Goal: Find specific page/section: Find specific page/section

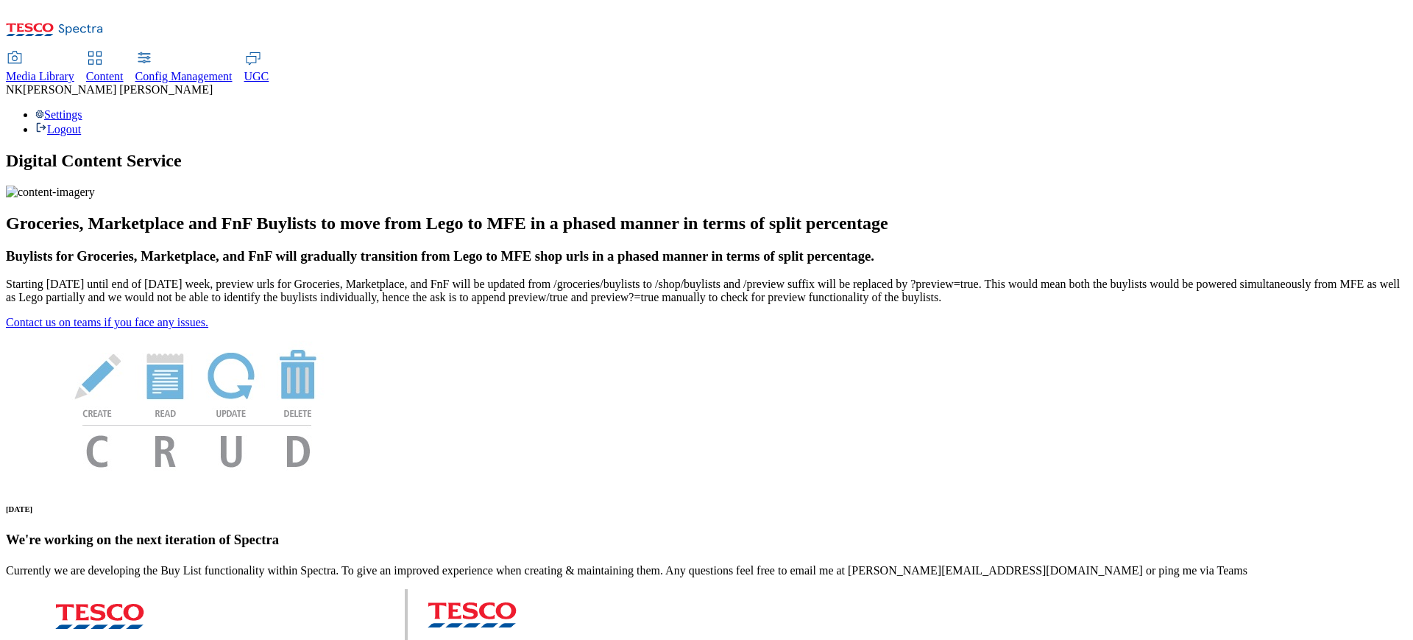
click at [74, 70] on span "Media Library" at bounding box center [40, 76] width 68 height 13
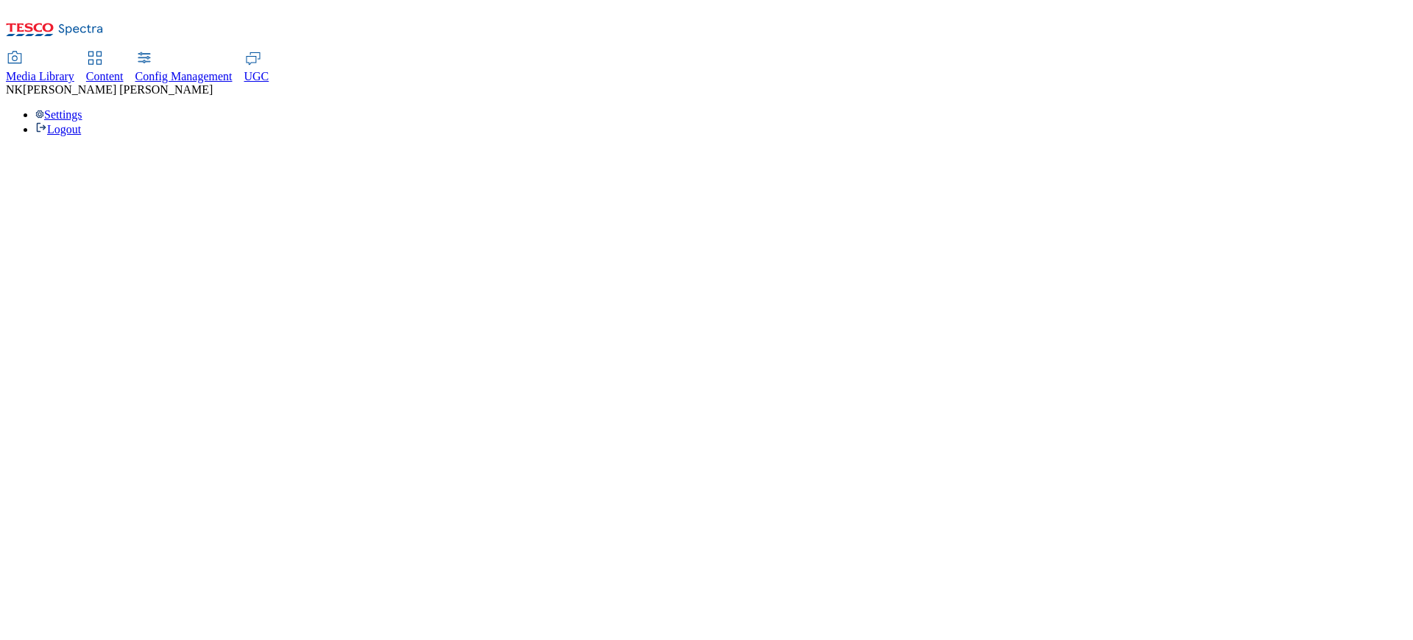
click at [742, 52] on div "Media Library Content Config Management UGC NK [PERSON_NAME] Settings Logout" at bounding box center [707, 94] width 1402 height 84
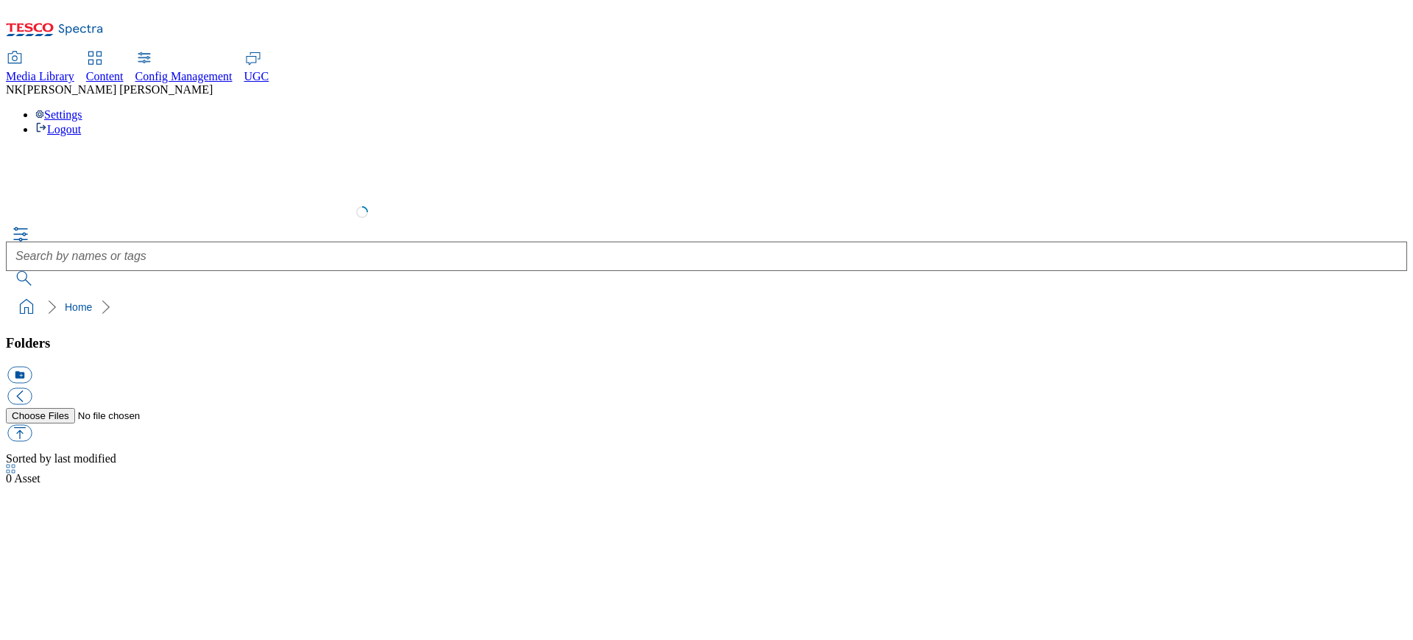
select select "flare-test"
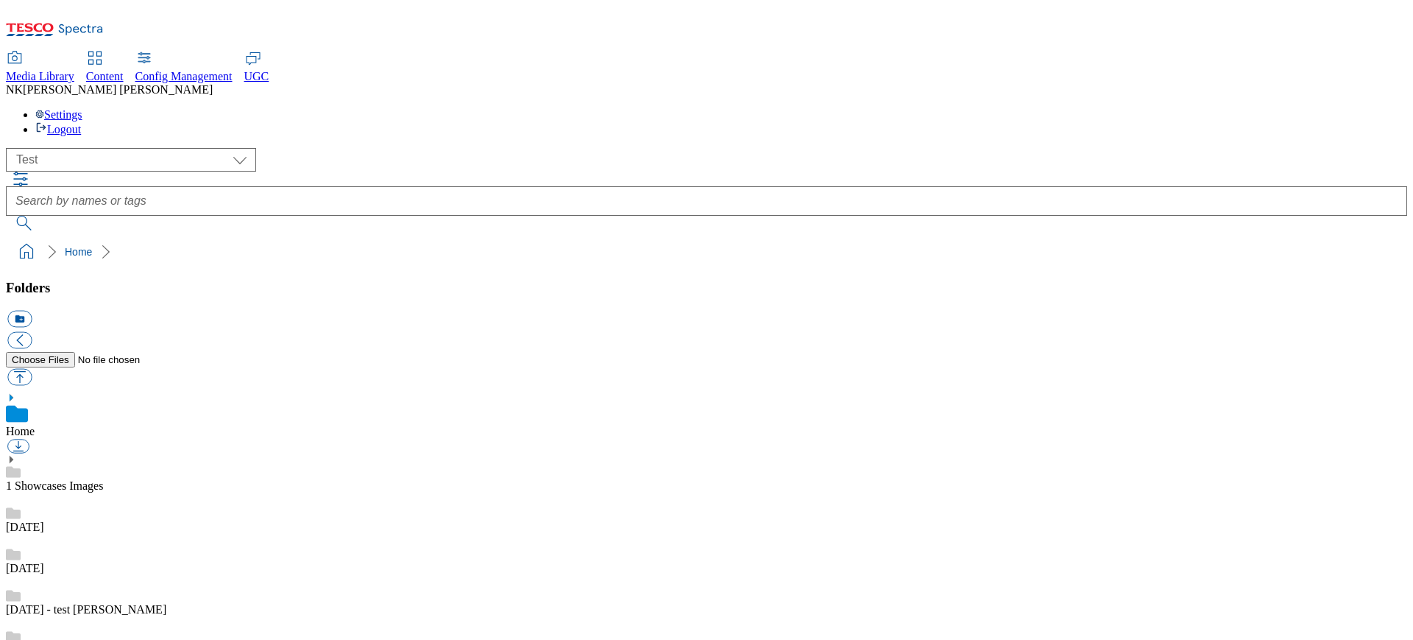
scroll to position [1, 0]
click at [110, 148] on select "All all CE Clubcard Boost UK Clubcard Marketing Clubcard ROI clubcard-boost-uk …" at bounding box center [131, 160] width 250 height 24
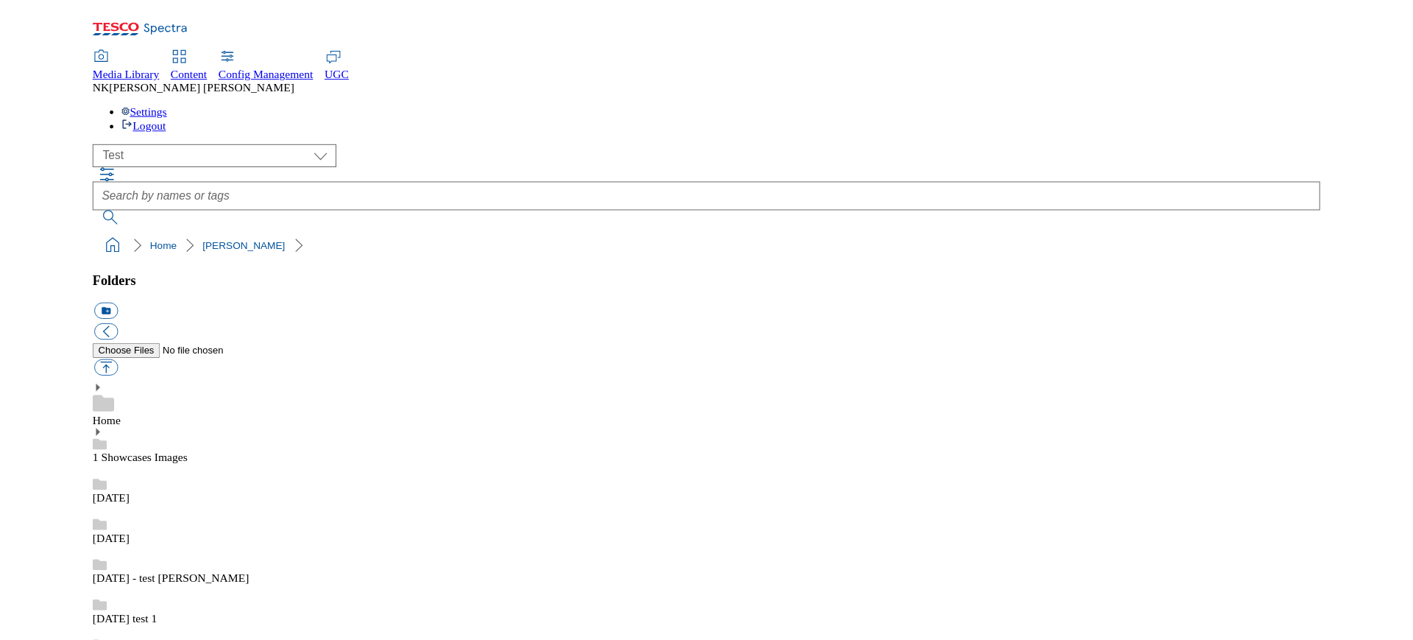
scroll to position [1304, 0]
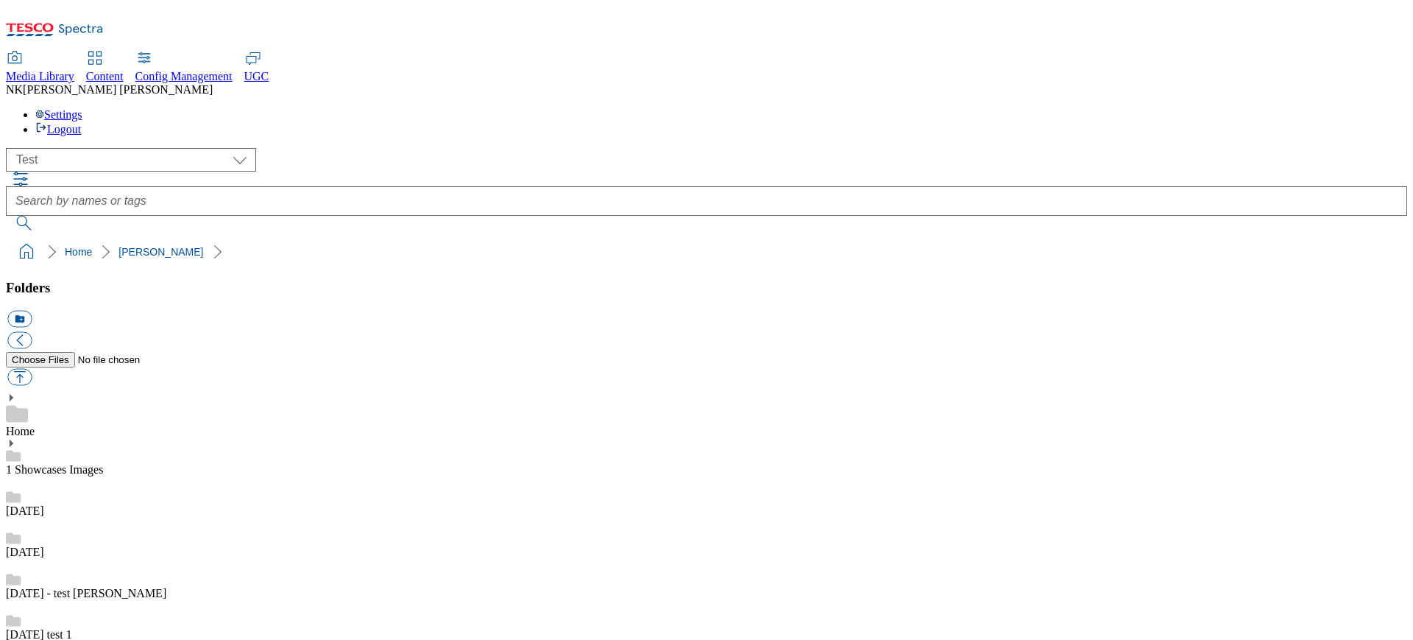
click at [293, 148] on div "( optional ) All all CE Clubcard Boost UK Clubcard Marketing Clubcard ROI clubc…" at bounding box center [707, 160] width 1402 height 24
click at [403, 148] on div "( optional ) All all CE Clubcard Boost UK Clubcard Marketing Clubcard ROI clubc…" at bounding box center [707, 207] width 1402 height 118
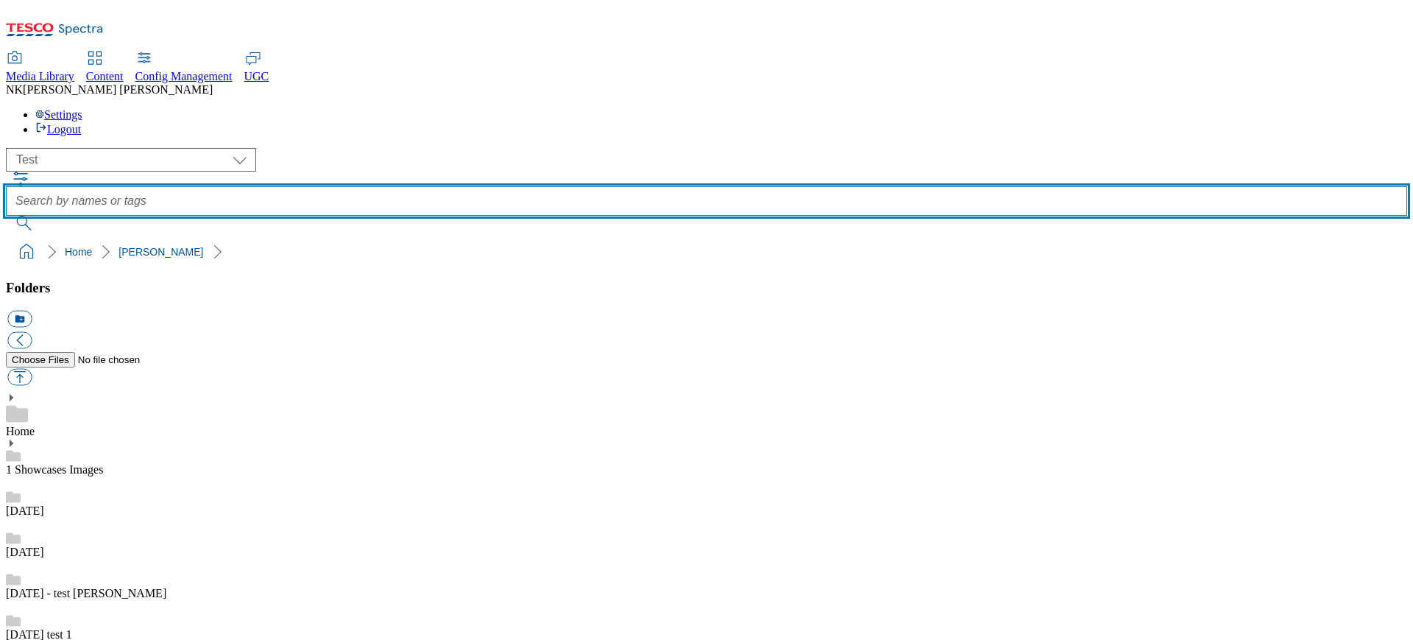
click at [486, 186] on input "text" at bounding box center [707, 200] width 1402 height 29
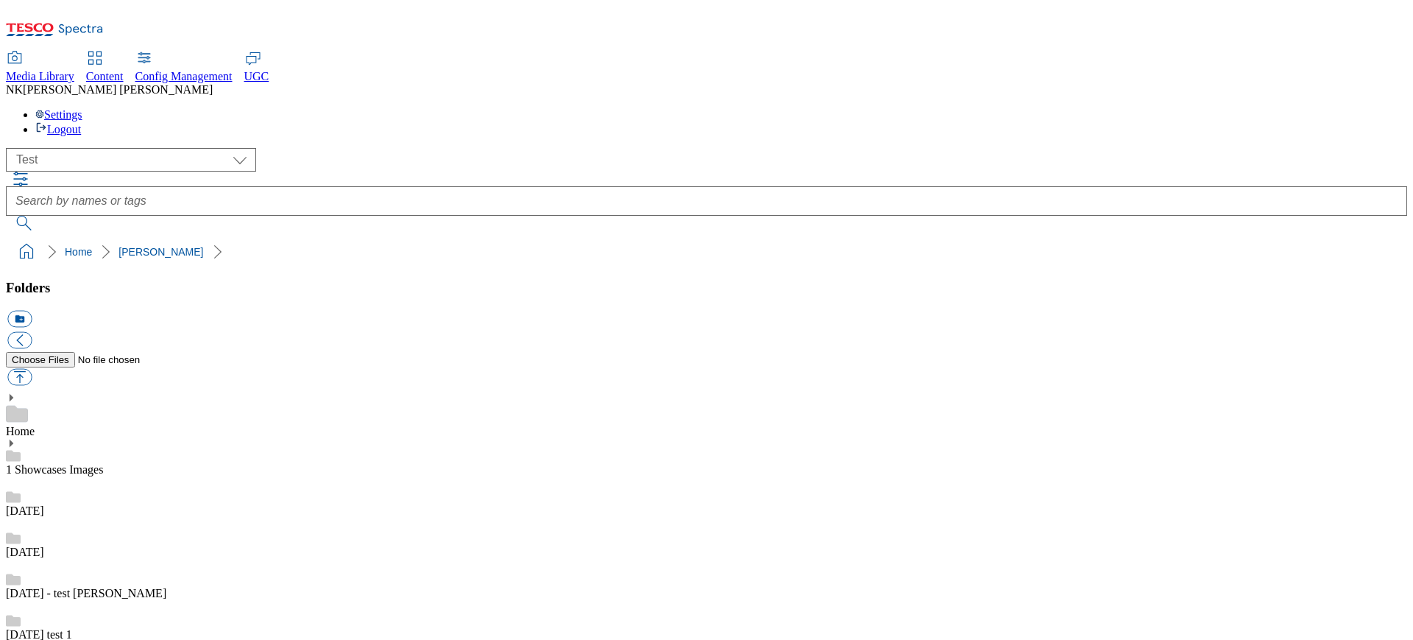
click at [31, 172] on button "button" at bounding box center [22, 179] width 18 height 15
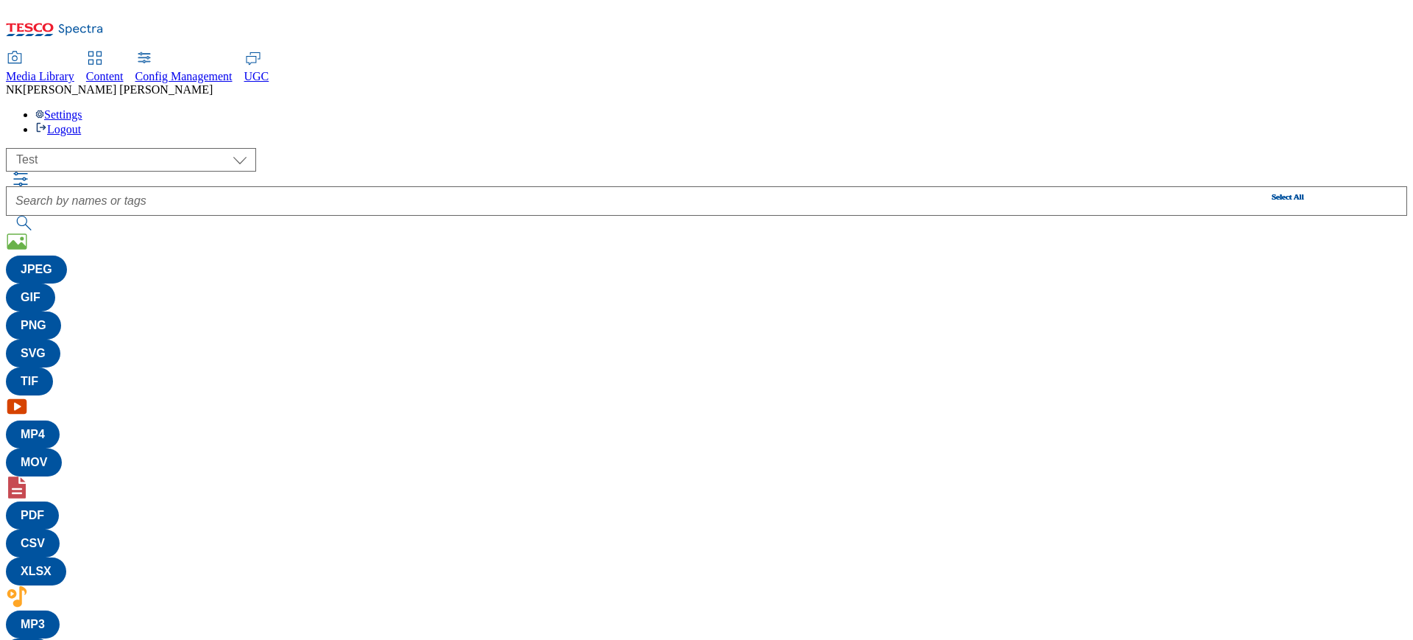
click at [355, 148] on div "( optional ) All all CE Clubcard Boost UK Clubcard Marketing Clubcard ROI clubc…" at bounding box center [707, 160] width 1402 height 24
click at [1222, 148] on div "( optional ) All all CE Clubcard Boost UK Clubcard Marketing Clubcard ROI clubc…" at bounding box center [707, 419] width 1402 height 543
click at [50, 638] on button "button" at bounding box center [28, 650] width 44 height 24
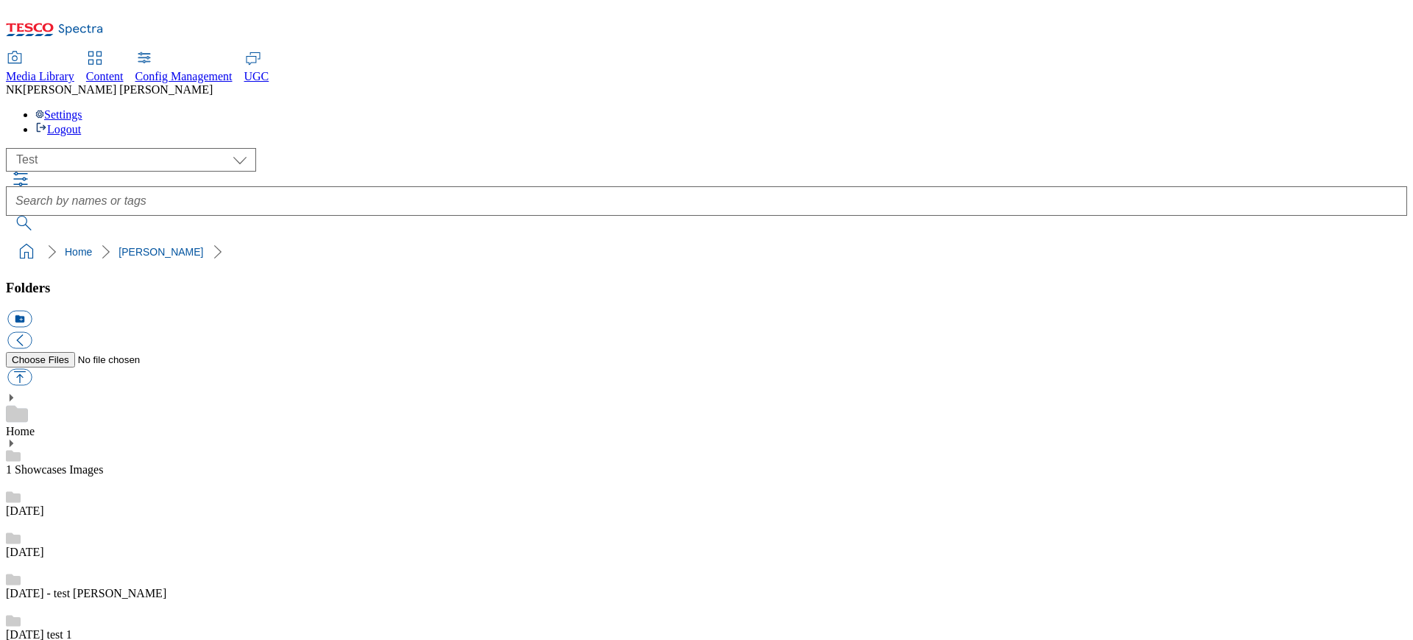
click at [376, 238] on ol "Home [PERSON_NAME]" at bounding box center [711, 252] width 1393 height 28
click at [95, 148] on select "All all CE Clubcard Boost UK Clubcard Marketing Clubcard ROI clubcard-boost-uk …" at bounding box center [131, 160] width 250 height 24
click at [10, 148] on select "All all CE Clubcard Boost UK Clubcard Marketing Clubcard ROI clubcard-boost-uk …" at bounding box center [131, 160] width 250 height 24
click at [355, 148] on div "( optional ) All all CE Clubcard Boost UK Clubcard Marketing Clubcard ROI clubc…" at bounding box center [707, 207] width 1402 height 118
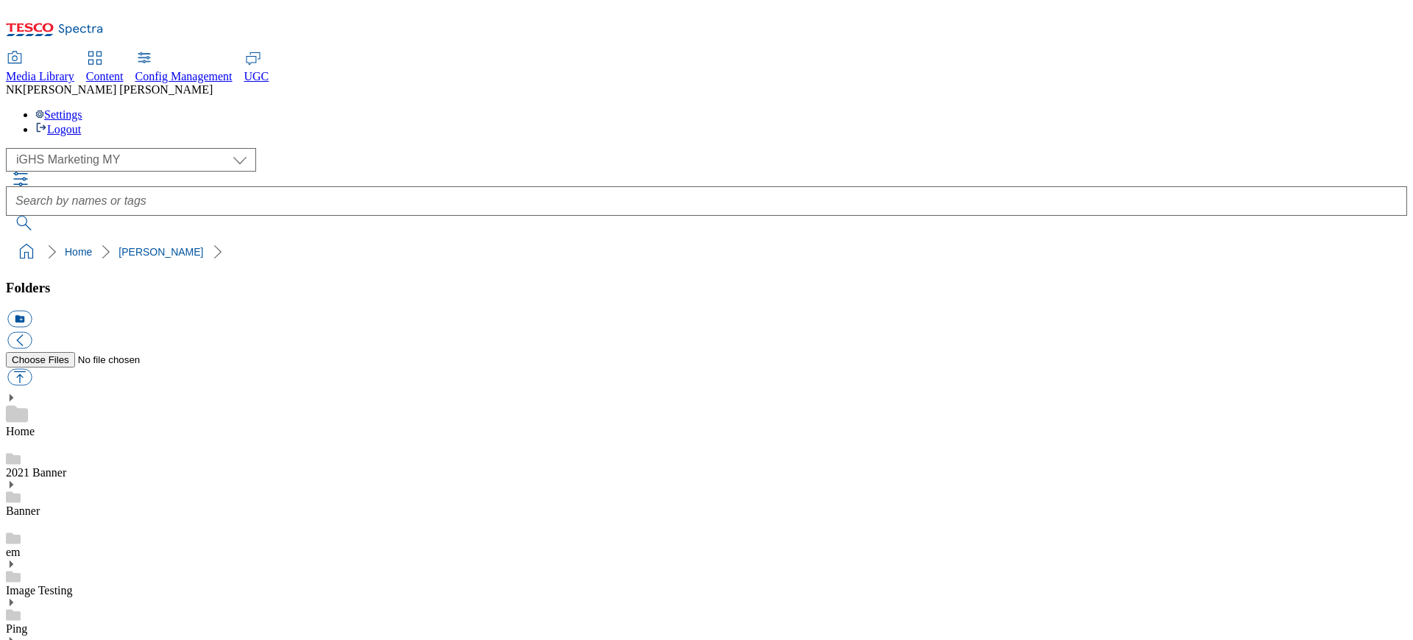
click at [320, 148] on div "( optional ) All all CE Clubcard Boost UK Clubcard Marketing Clubcard ROI clubc…" at bounding box center [707, 160] width 1402 height 24
click at [117, 148] on select "All all CE Clubcard Boost UK Clubcard Marketing Clubcard ROI clubcard-boost-uk …" at bounding box center [131, 160] width 250 height 24
select select "flare-marketplace"
click at [10, 148] on select "All all CE Clubcard Boost UK Clubcard Marketing Clubcard ROI clubcard-boost-uk …" at bounding box center [131, 160] width 250 height 24
click at [326, 238] on ol "Home [PERSON_NAME]" at bounding box center [711, 252] width 1393 height 28
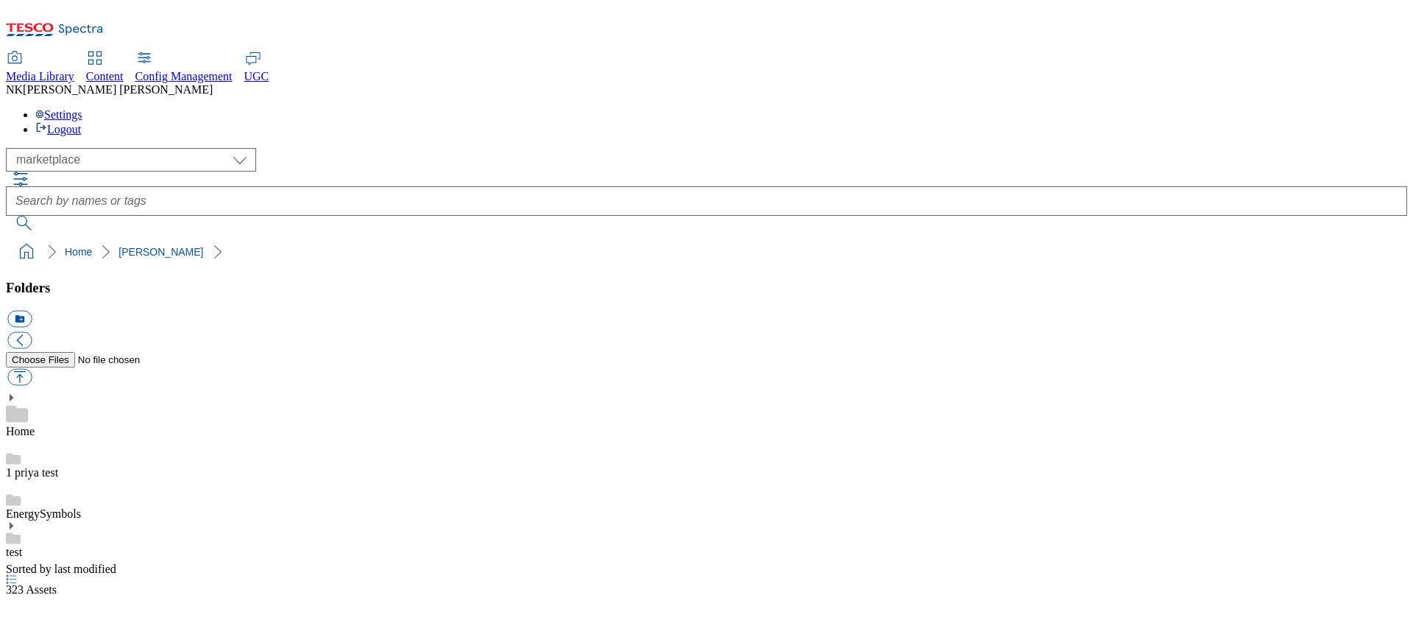
click at [326, 238] on ol "Home [PERSON_NAME]" at bounding box center [711, 252] width 1393 height 28
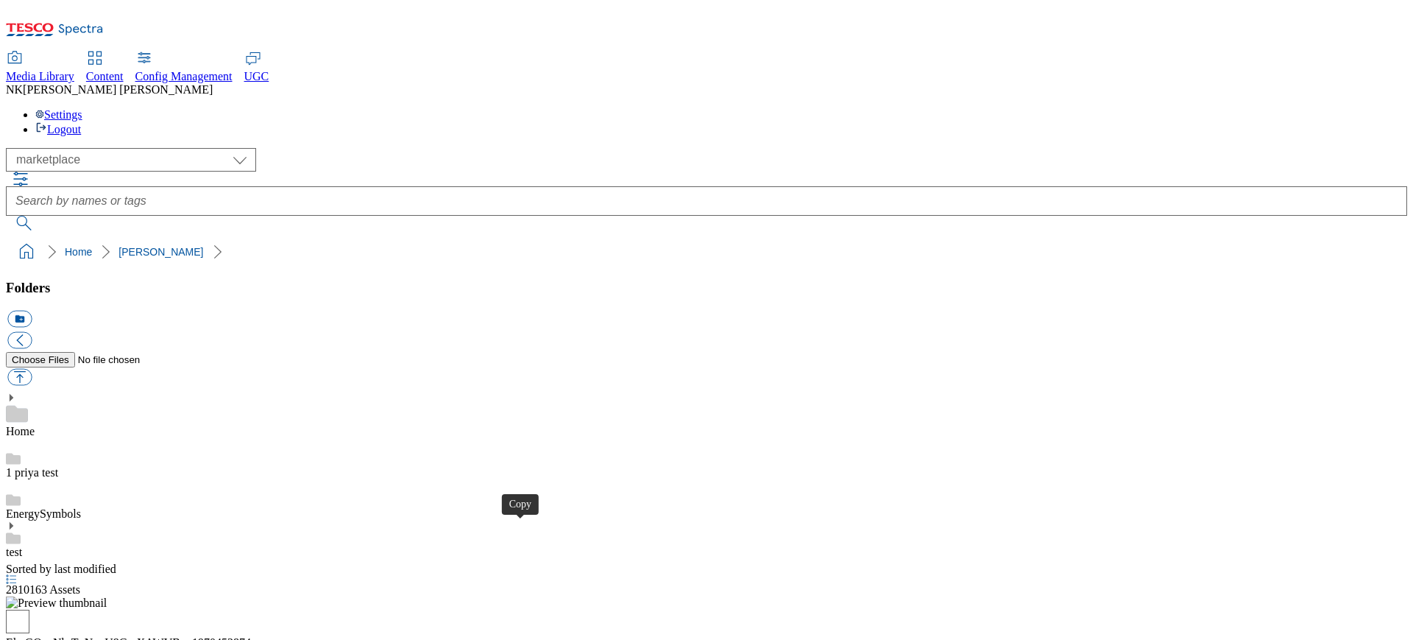
click at [154, 468] on div "Folders icon_new_folder Home 1 priya test EnergySymbols test" at bounding box center [707, 421] width 1402 height 283
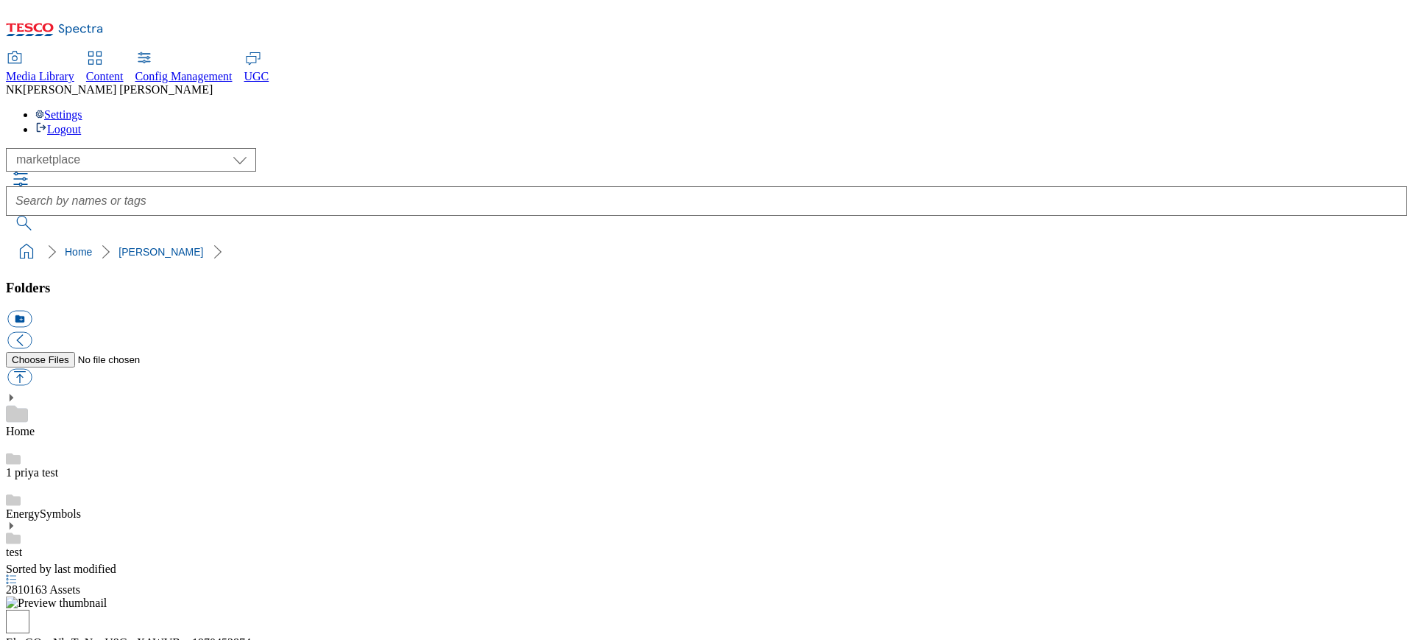
scroll to position [665, 0]
click at [138, 349] on div "Folders icon_new_folder Home 1 priya test EnergySymbols test" at bounding box center [707, 421] width 1402 height 283
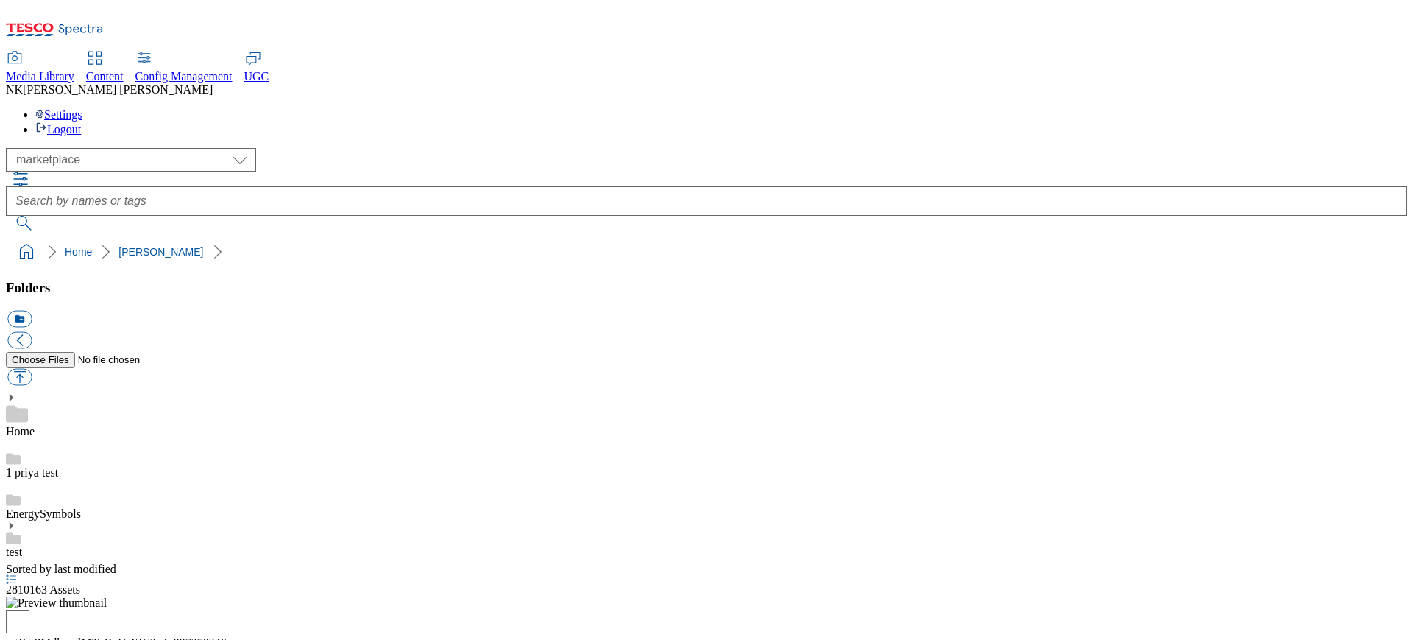
scroll to position [0, 0]
click at [149, 330] on div "Folders icon_new_folder Home 1 priya test EnergySymbols test" at bounding box center [707, 421] width 1402 height 283
click at [389, 148] on div "( optional ) All all CE Clubcard Boost UK Clubcard Marketing Clubcard ROI clubc…" at bounding box center [707, 160] width 1402 height 24
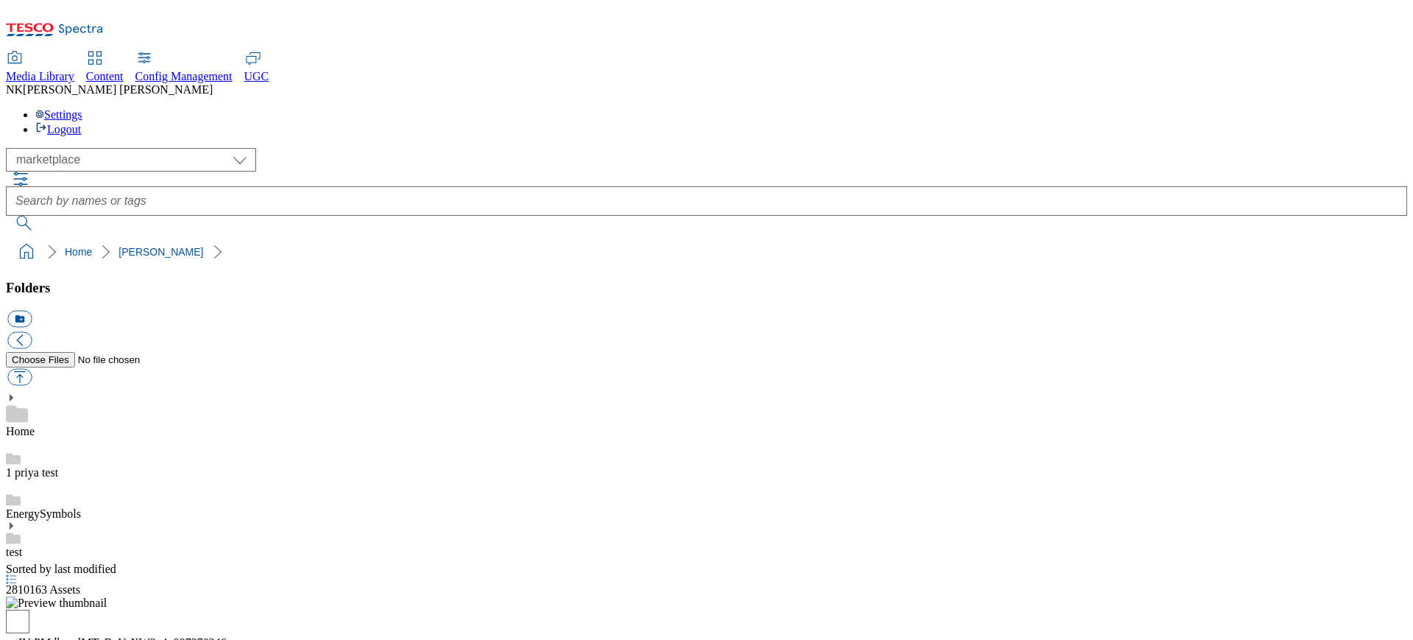
scroll to position [280, 0]
click at [195, 372] on div "Folders icon_new_folder Home 1 priya test EnergySymbols test" at bounding box center [707, 421] width 1402 height 283
click at [384, 148] on div "( optional ) All all CE Clubcard Boost UK Clubcard Marketing Clubcard ROI clubc…" at bounding box center [707, 207] width 1402 height 118
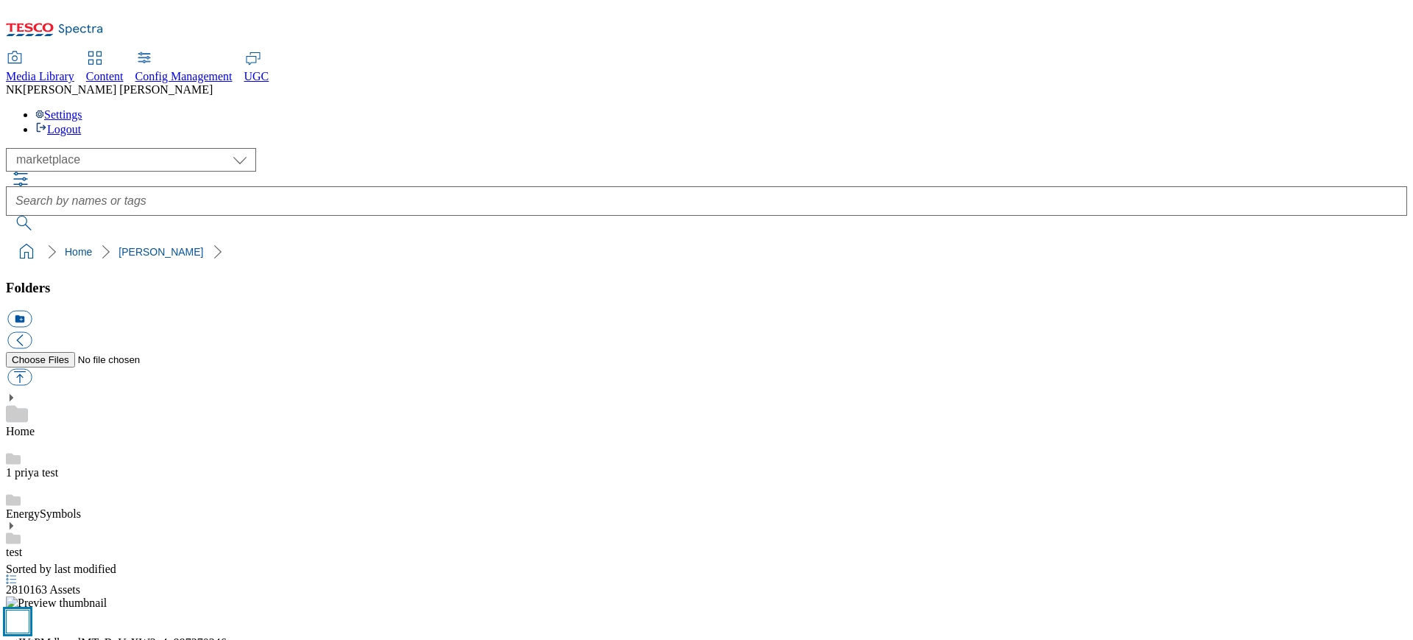
click at [29, 610] on input "checkbox" at bounding box center [18, 622] width 24 height 24
checkbox input "false"
click at [378, 238] on ol "Home [PERSON_NAME]" at bounding box center [711, 252] width 1393 height 28
click at [247, 148] on div "( optional ) All all CE Clubcard Boost UK Clubcard Marketing Clubcard ROI clubc…" at bounding box center [707, 160] width 1402 height 24
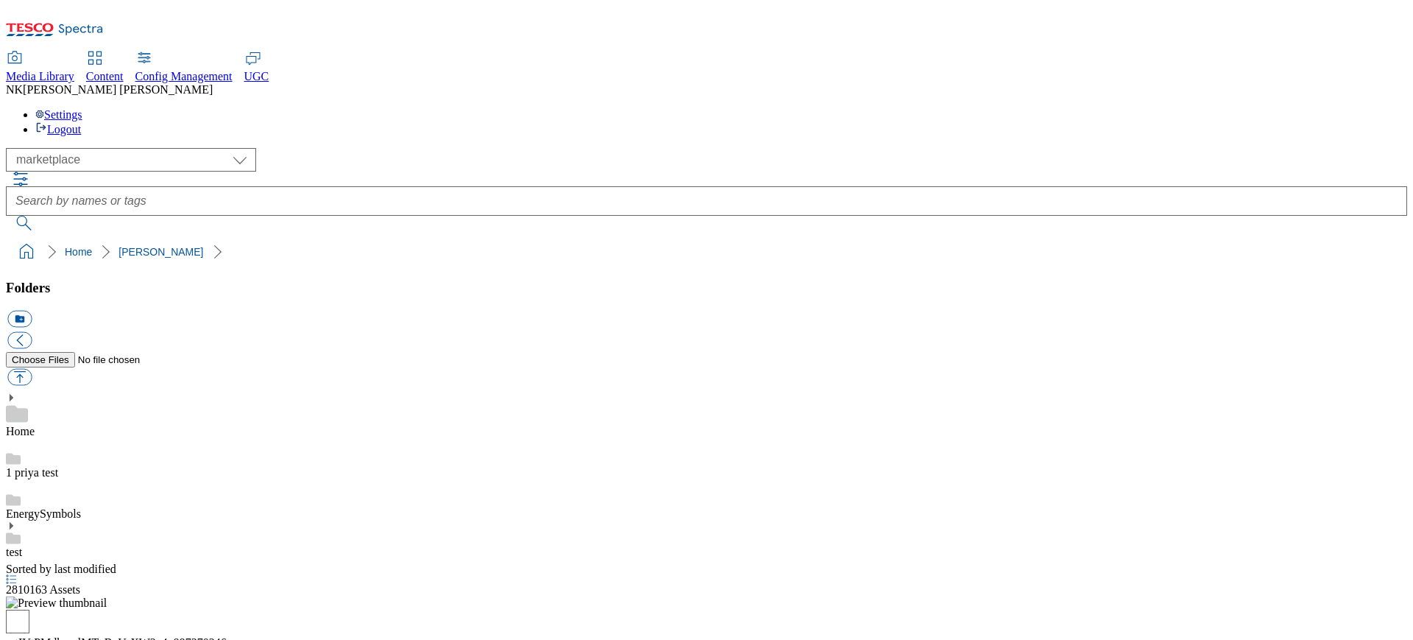
click at [74, 70] on div "Media Library" at bounding box center [40, 76] width 68 height 13
click at [721, 52] on div "Media Library Content Config Management UGC NK [PERSON_NAME] Settings Logout" at bounding box center [707, 94] width 1402 height 84
click at [74, 24] on icon at bounding box center [55, 33] width 98 height 31
